Goal: Check status: Check status

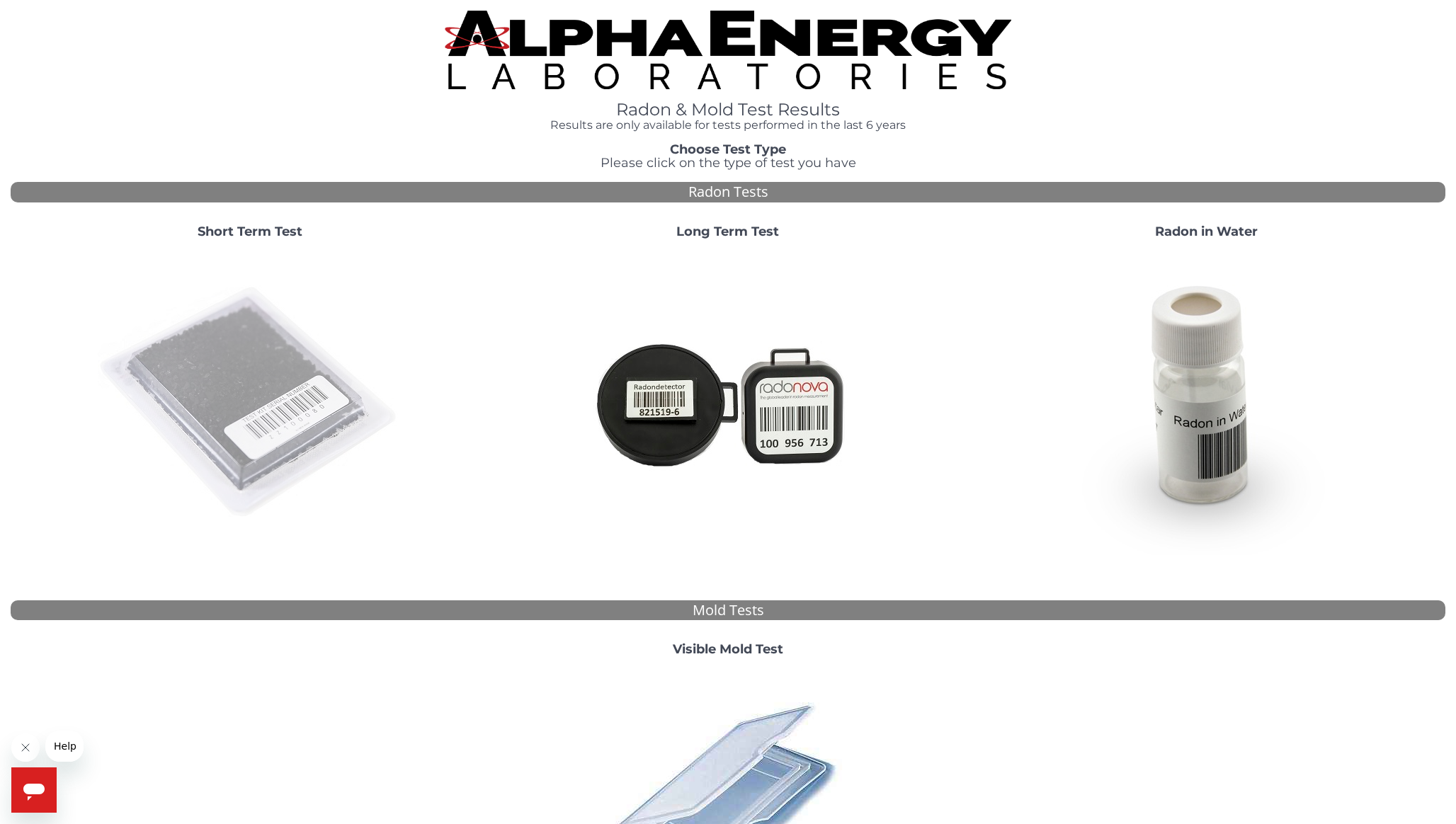
click at [293, 382] on img at bounding box center [250, 403] width 305 height 304
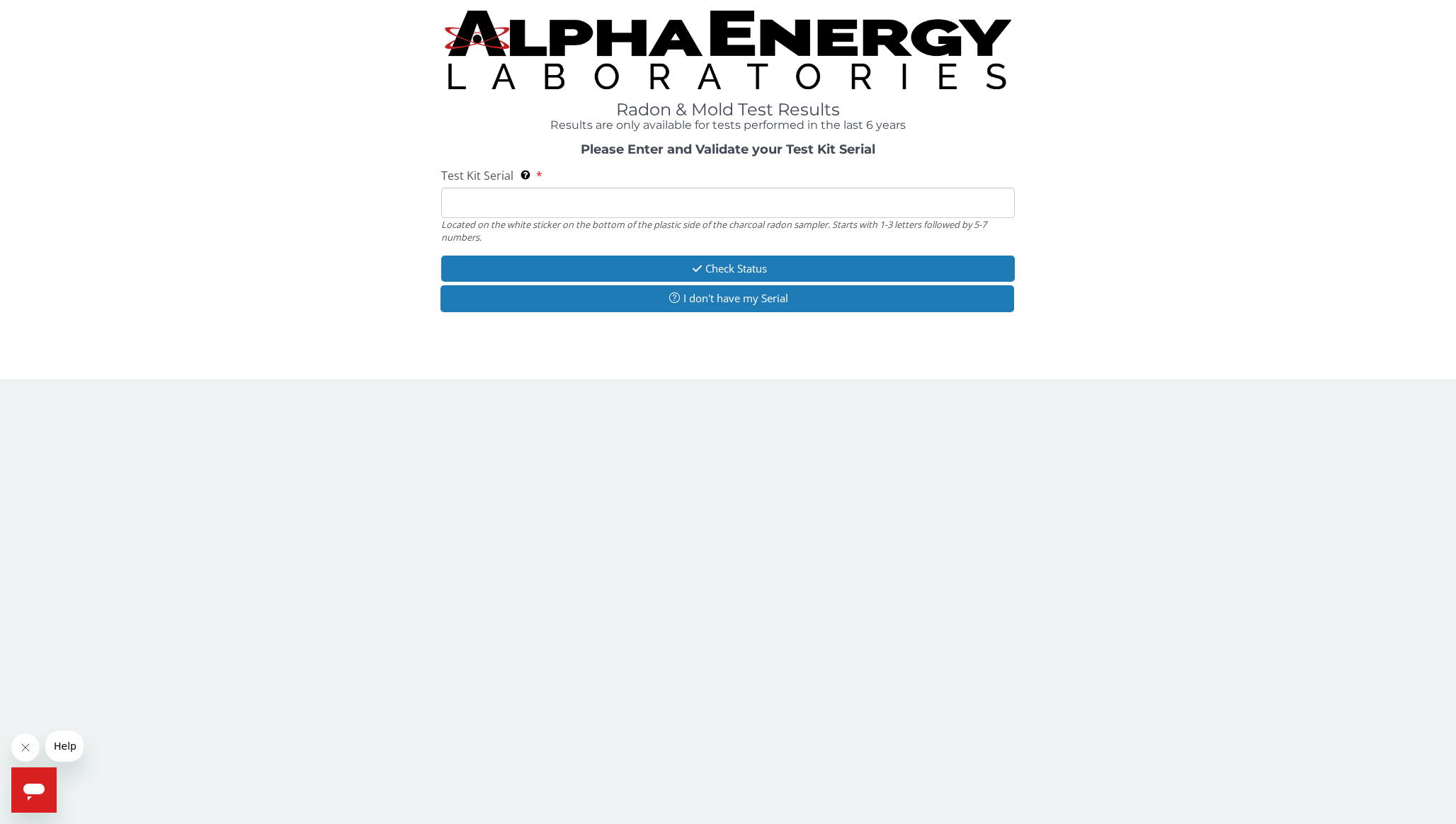
click at [589, 202] on input "Test Kit Serial Located on the white sticker on the bottom of the plastic side …" at bounding box center [728, 202] width 573 height 30
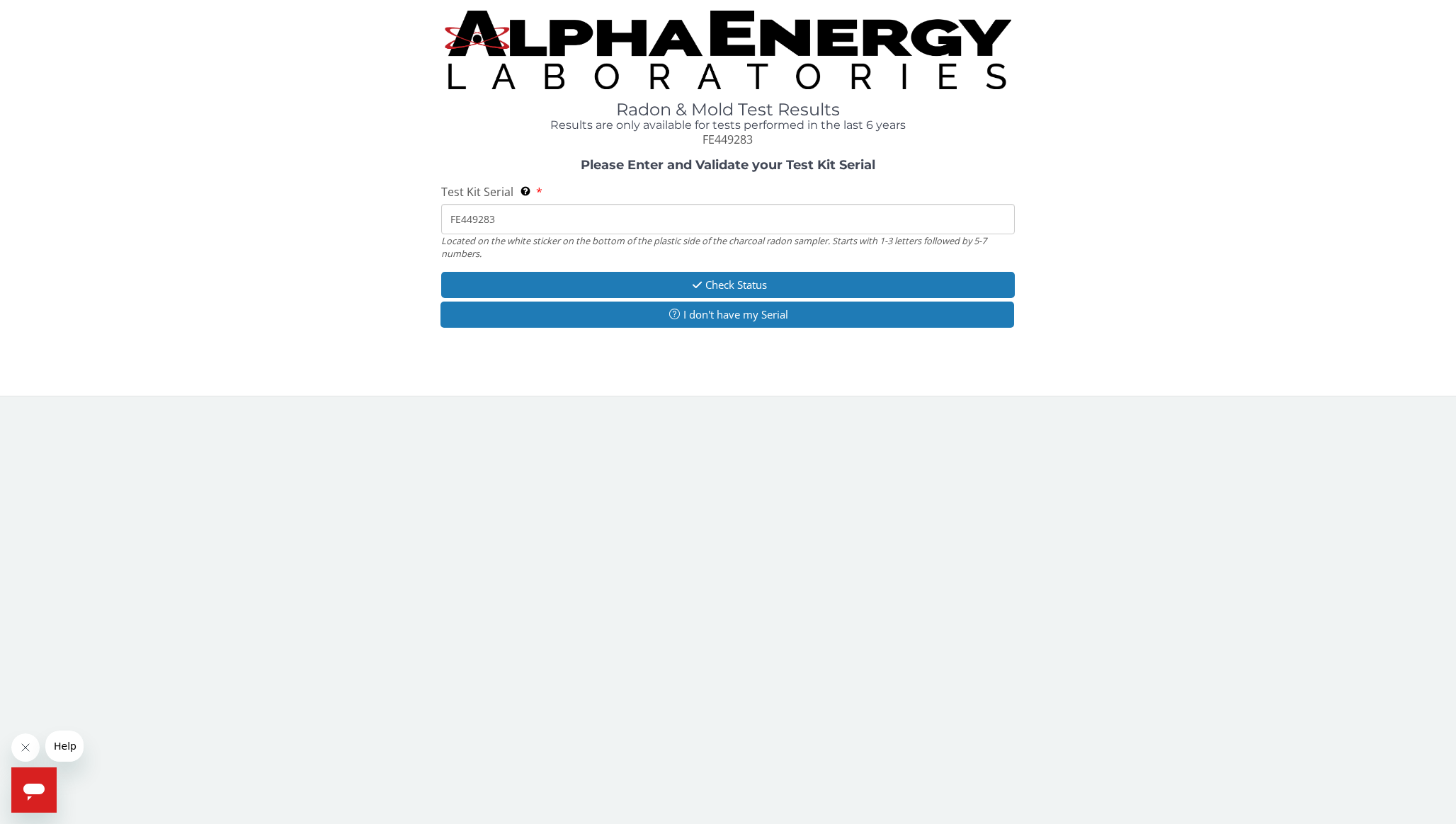
type input "FE449283"
click at [790, 285] on button "Check Status" at bounding box center [728, 285] width 573 height 26
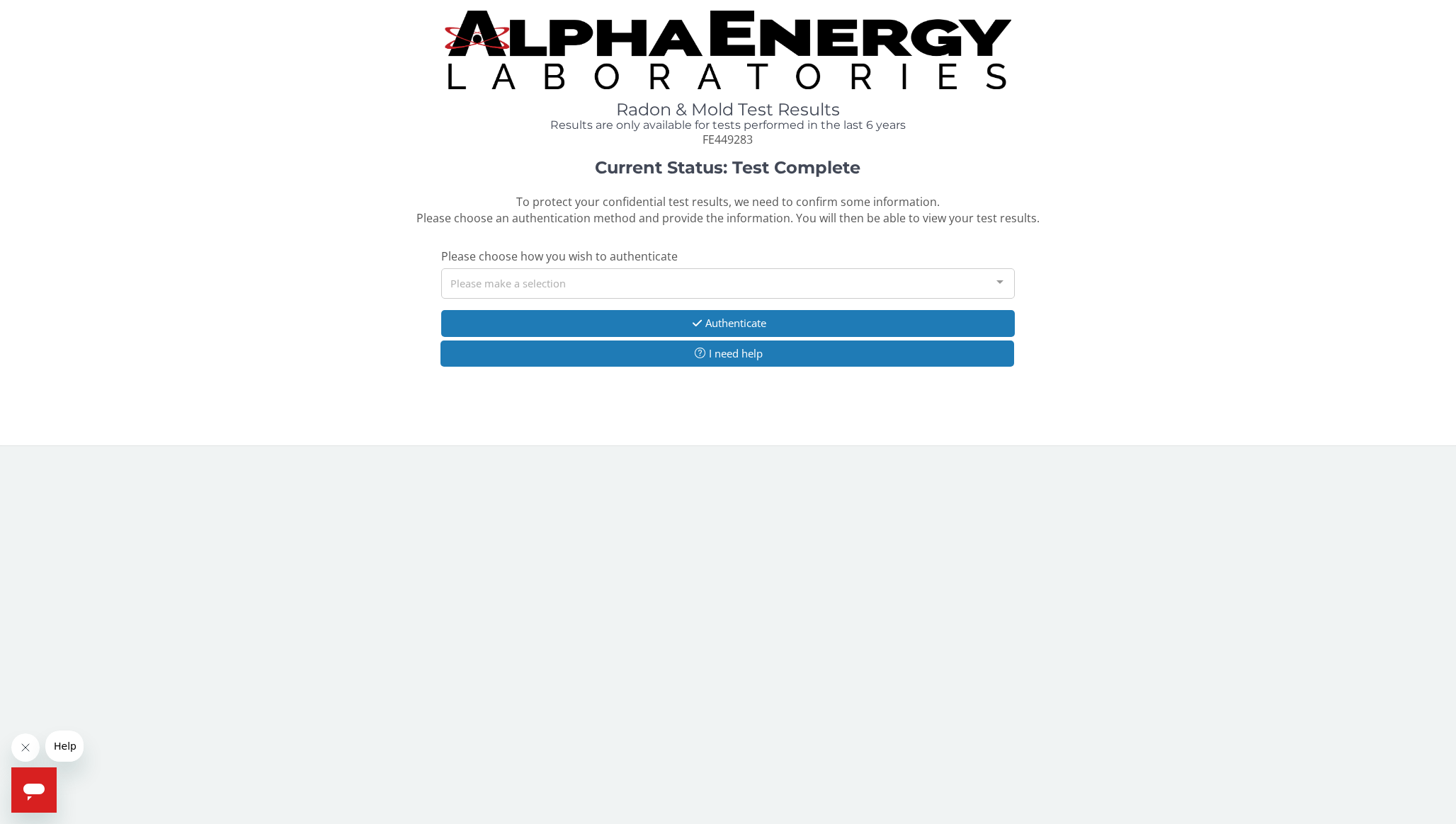
click at [791, 284] on div "Please make a selection" at bounding box center [728, 283] width 573 height 30
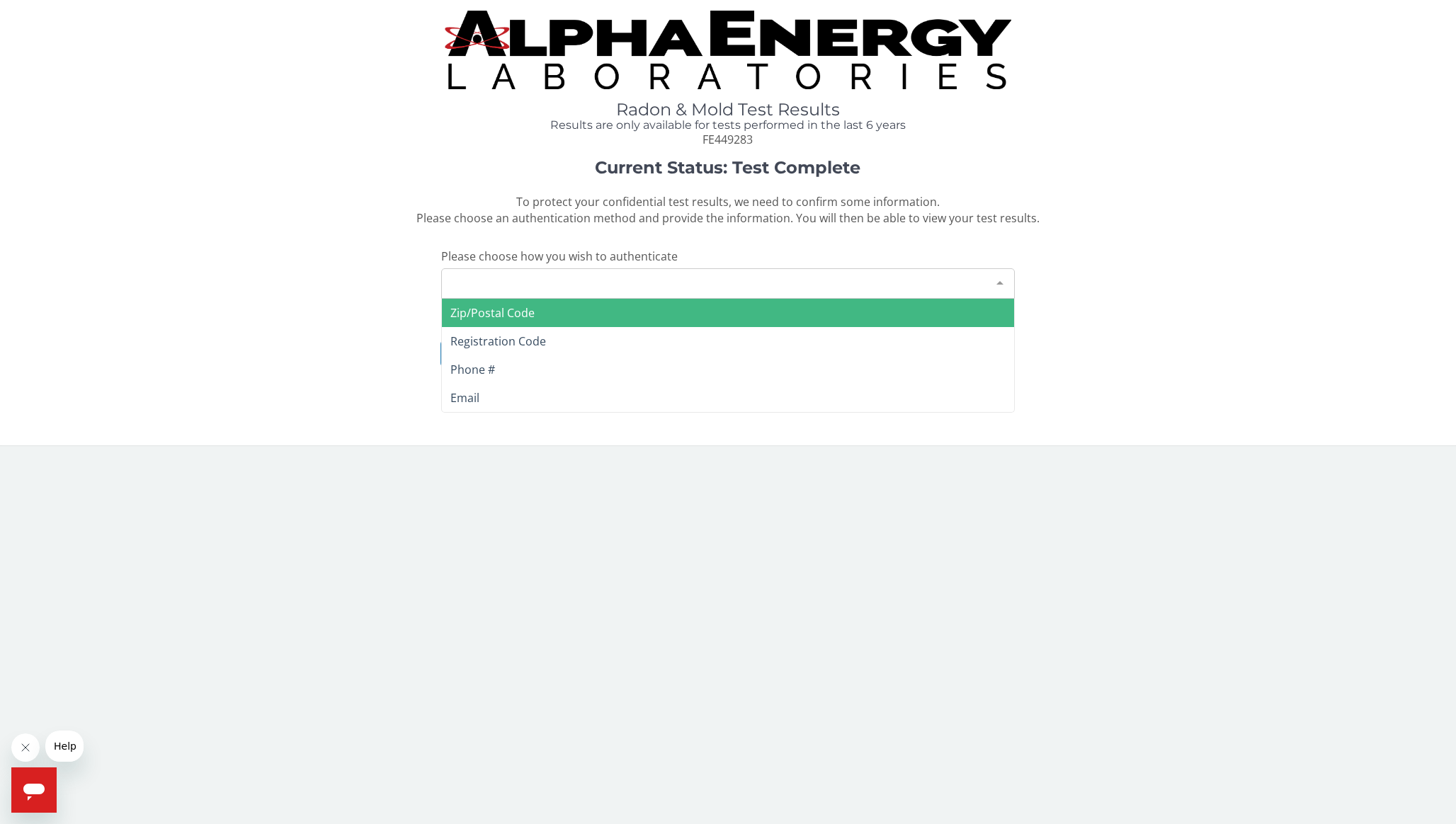
click at [723, 318] on span "Zip/Postal Code" at bounding box center [728, 313] width 573 height 29
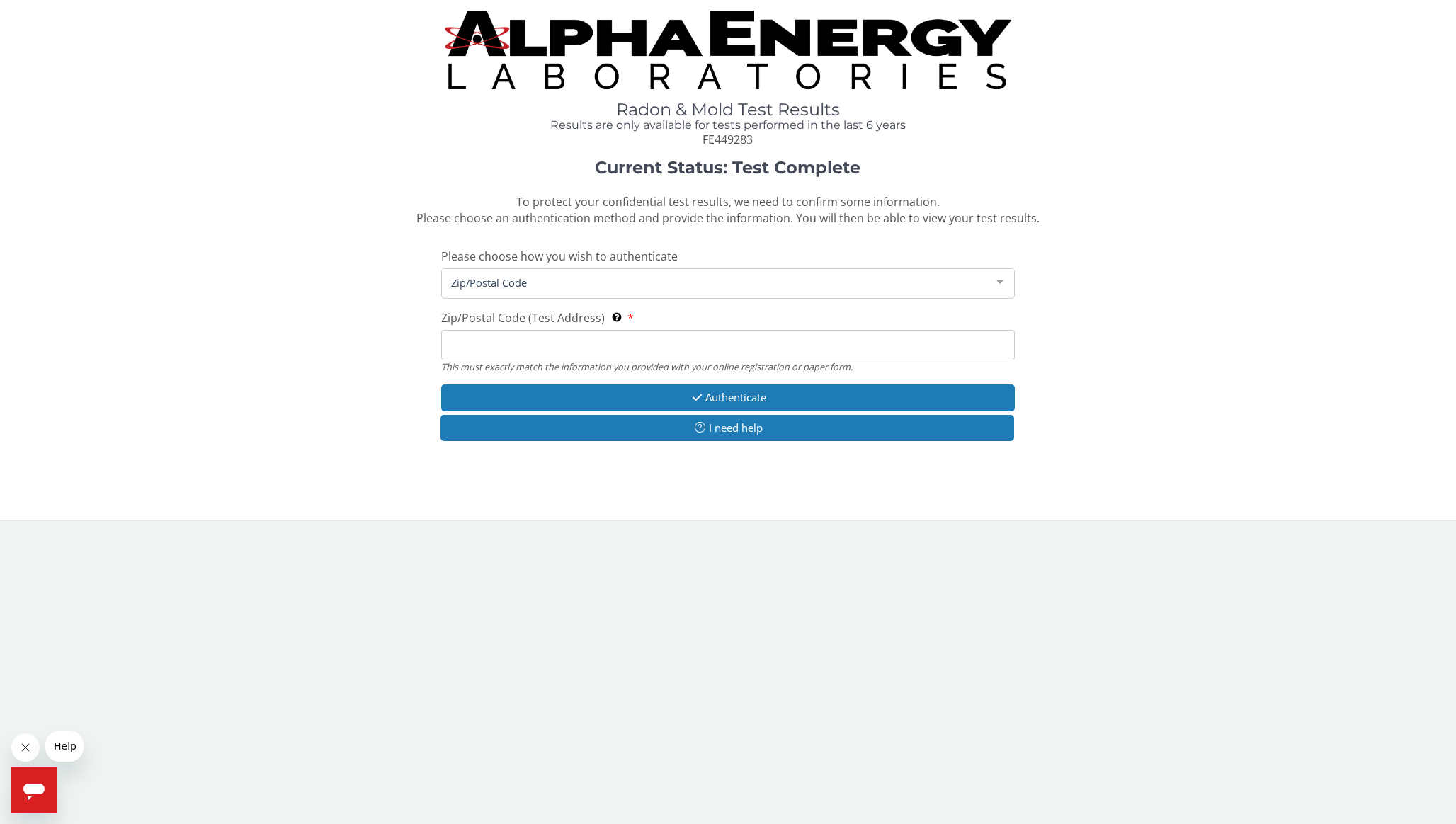
click at [704, 342] on input "Zip/Postal Code (Test Address) This must exactly match the information you prov…" at bounding box center [728, 345] width 573 height 30
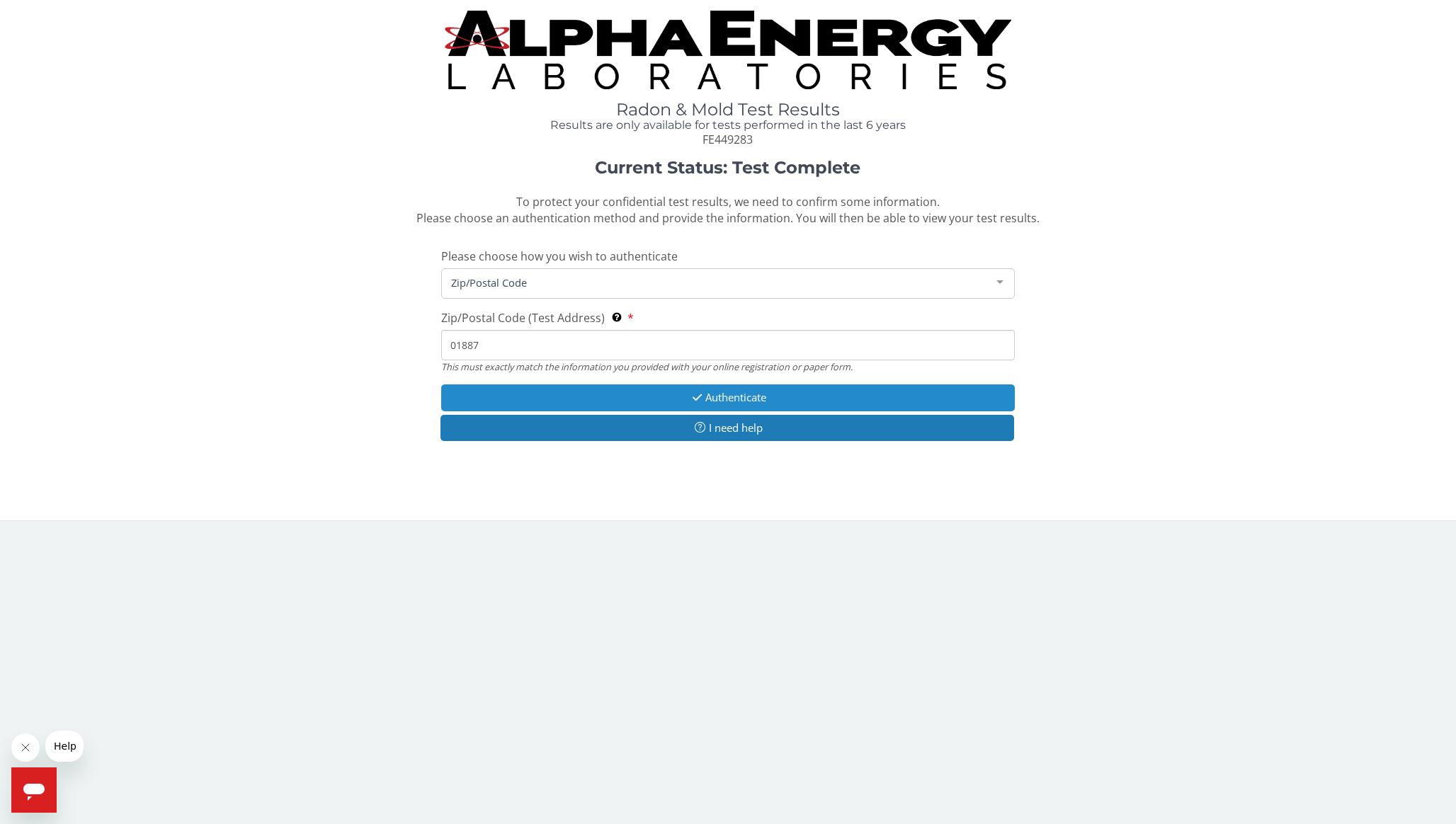
type input "01887"
click at [797, 400] on button "Authenticate" at bounding box center [728, 397] width 573 height 26
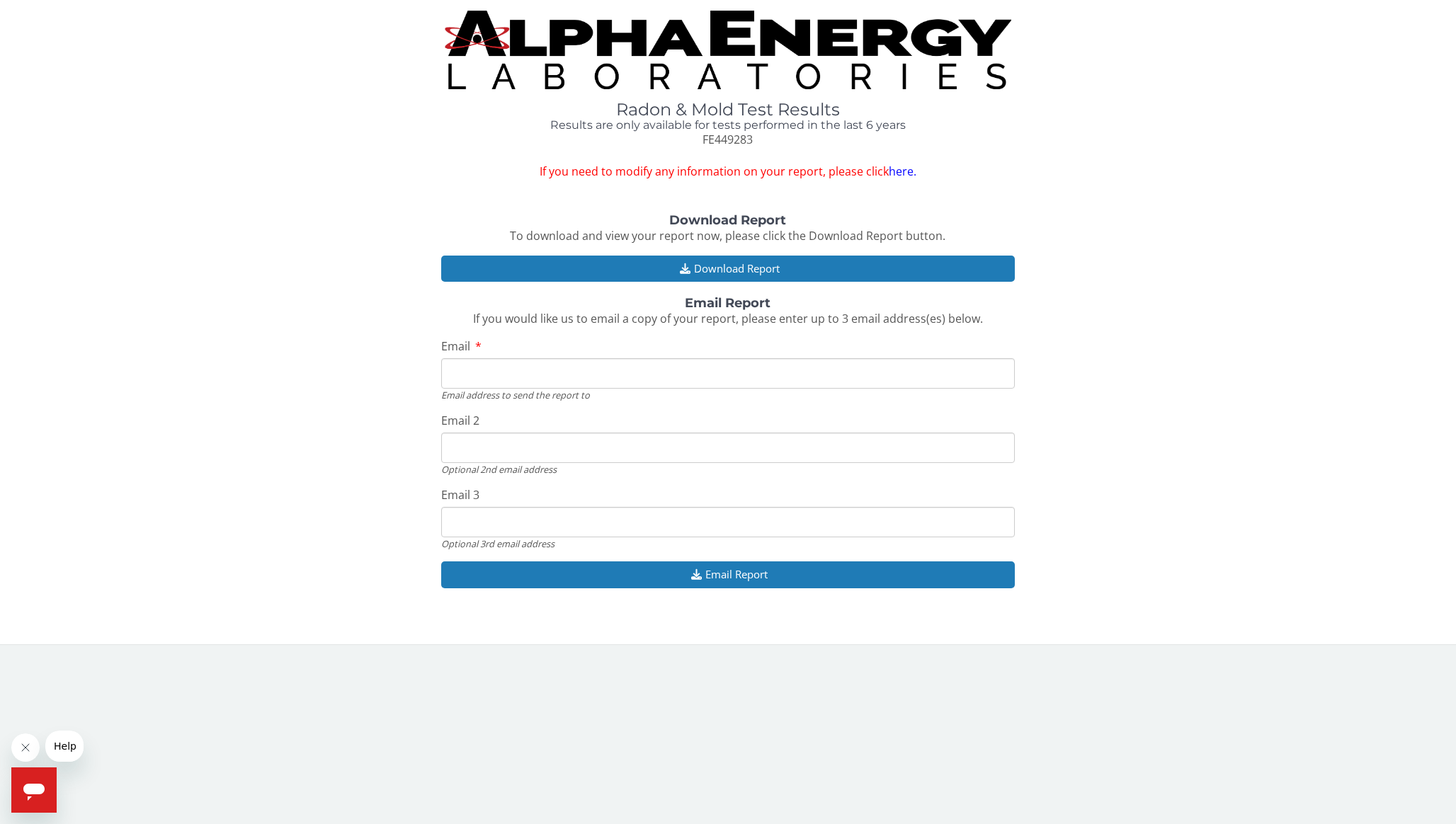
click at [731, 367] on input "Email" at bounding box center [728, 373] width 573 height 30
type input "[EMAIL_ADDRESS][DOMAIN_NAME]"
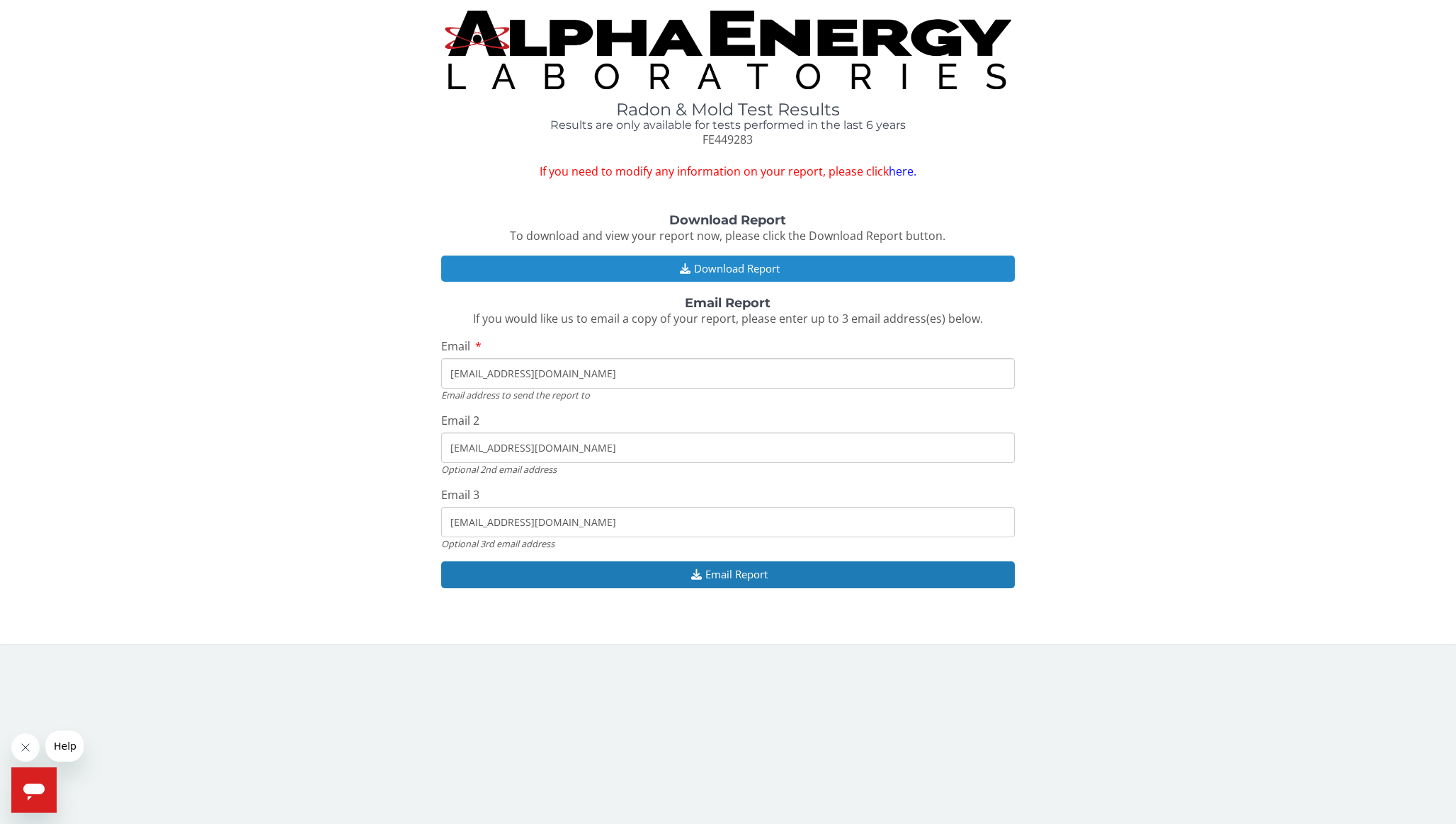
click at [807, 274] on button "Download Report" at bounding box center [728, 269] width 573 height 26
